Goal: Find specific page/section: Find specific page/section

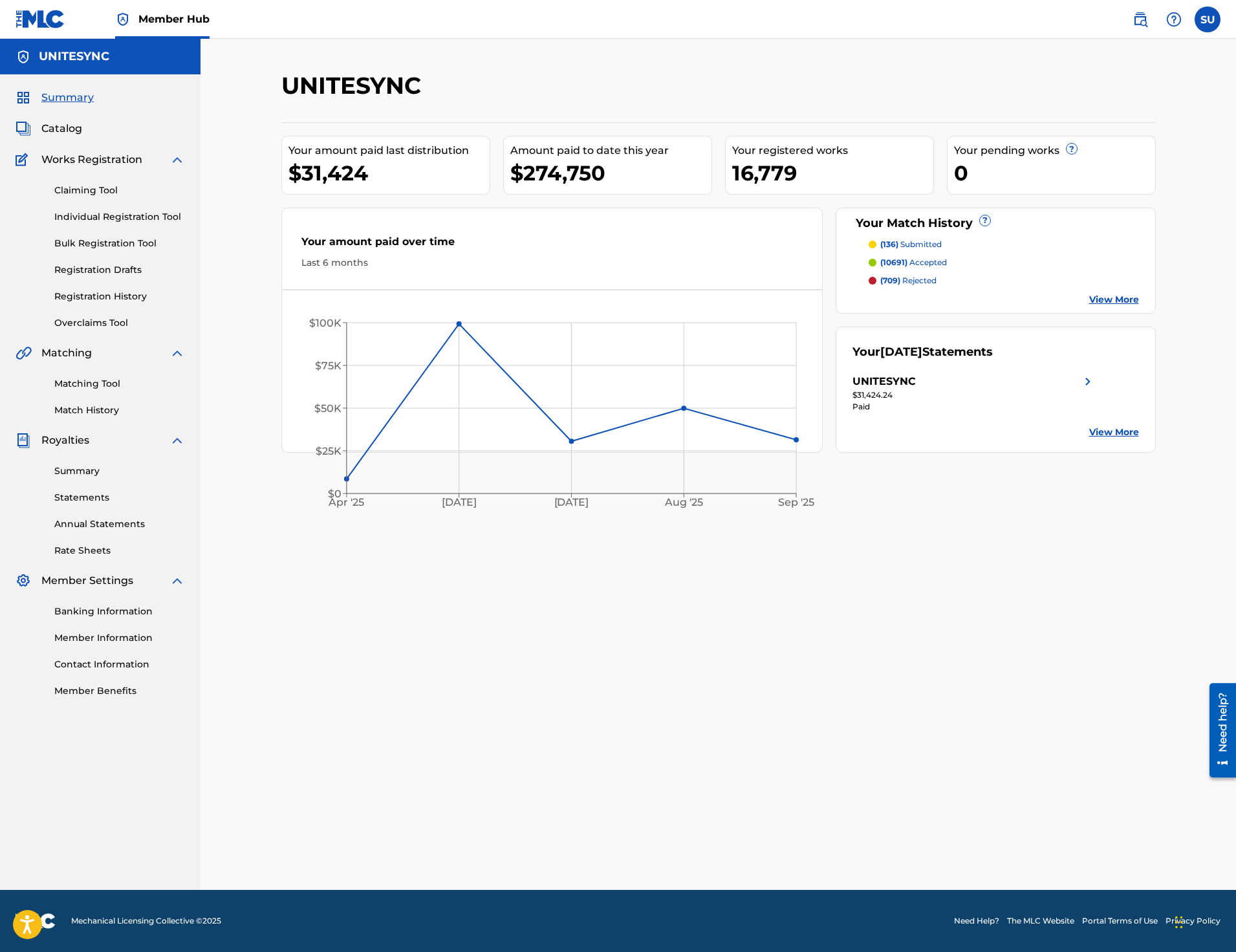
click at [96, 98] on div "Summary" at bounding box center [100, 97] width 169 height 16
